Goal: Task Accomplishment & Management: Complete application form

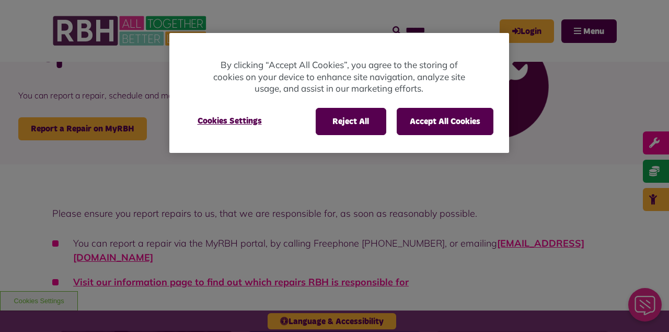
scroll to position [76, 0]
click at [233, 127] on button "Cookies Settings" at bounding box center [229, 121] width 89 height 26
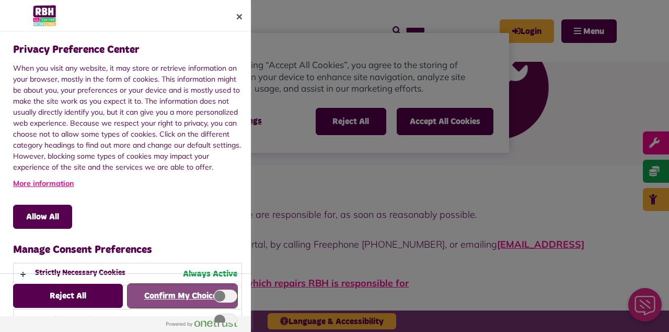
click at [201, 308] on button "Confirm My Choices" at bounding box center [183, 295] width 110 height 24
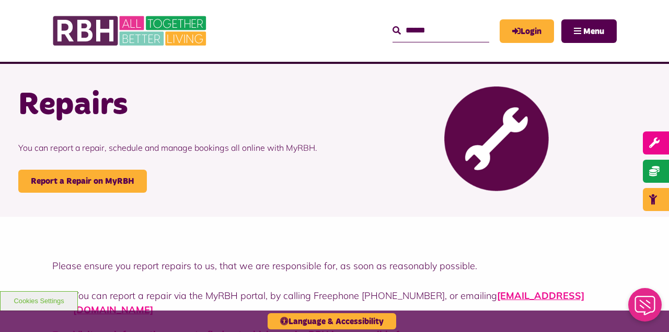
scroll to position [0, 0]
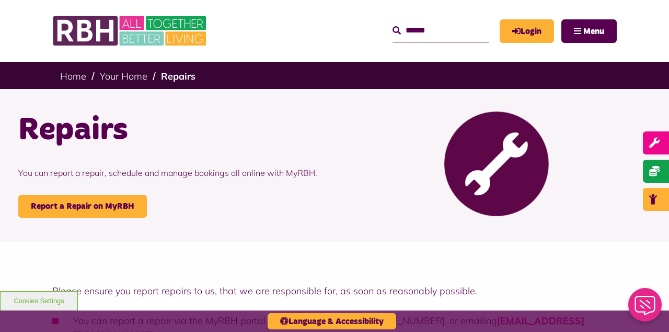
click at [422, 33] on input "Search" at bounding box center [441, 30] width 97 height 22
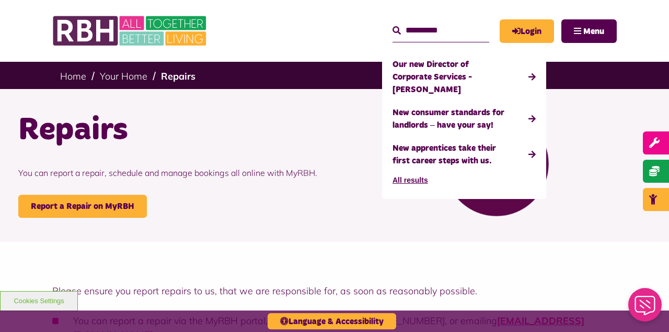
type input "**********"
click at [597, 37] on button "Menu" at bounding box center [589, 31] width 55 height 24
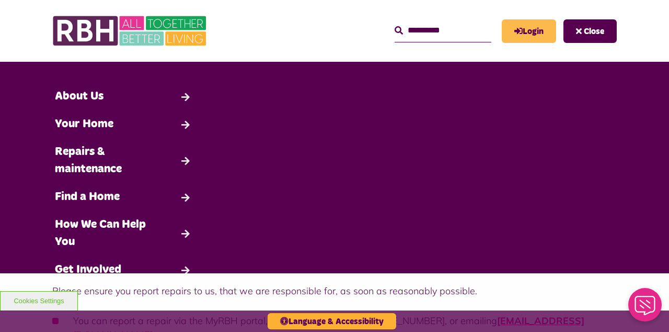
click at [523, 35] on link "Login" at bounding box center [529, 31] width 54 height 24
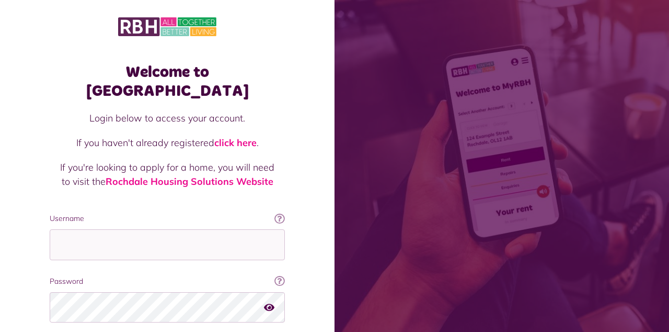
scroll to position [1, 0]
click at [250, 136] on link "click here" at bounding box center [235, 142] width 42 height 12
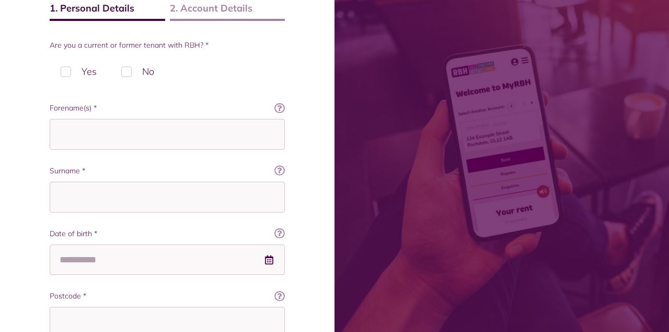
scroll to position [355, 0]
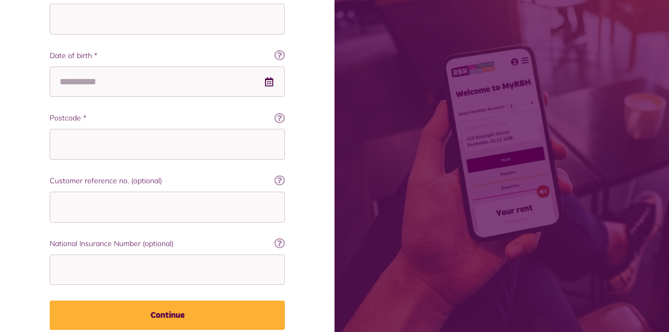
click at [243, 317] on button "Continue" at bounding box center [167, 314] width 235 height 29
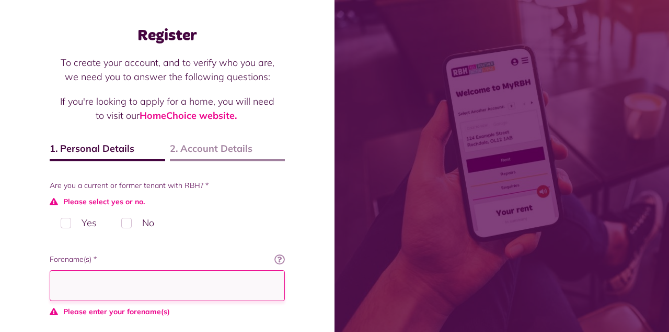
scroll to position [0, 0]
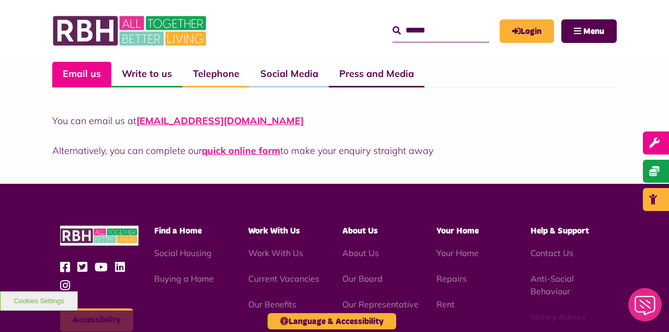
scroll to position [800, 0]
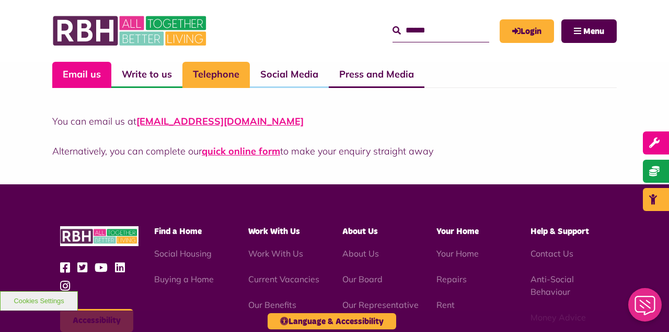
click at [215, 78] on link "Telephone" at bounding box center [216, 75] width 67 height 26
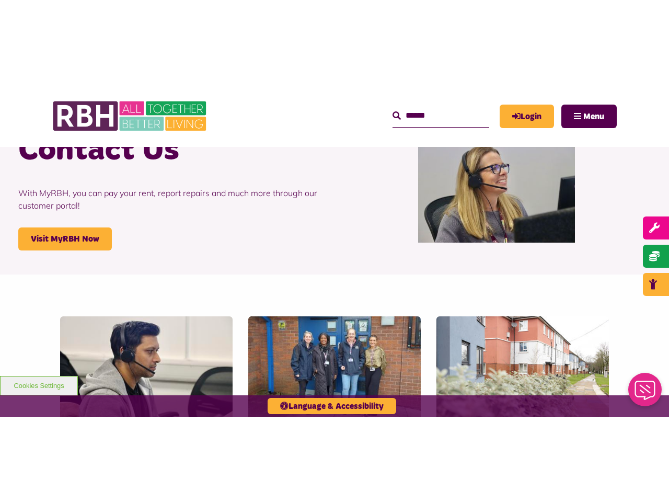
scroll to position [0, 0]
